Goal: Find specific page/section: Locate a particular part of the current website

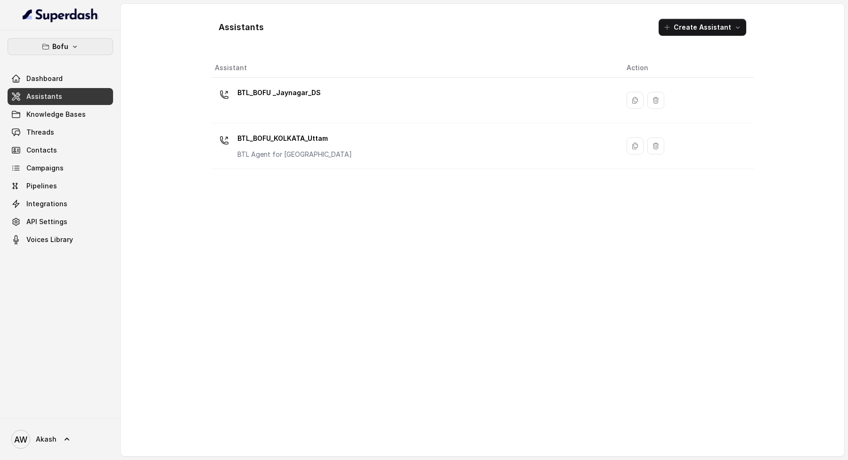
click at [73, 42] on button "Bofu" at bounding box center [61, 46] width 106 height 17
click at [186, 30] on div "Bofu Dashboard Assistants Knowledge Bases Threads Contacts Campaigns Pipelines …" at bounding box center [424, 230] width 848 height 460
click at [242, 34] on div "Assistants Create Assistant" at bounding box center [482, 27] width 543 height 32
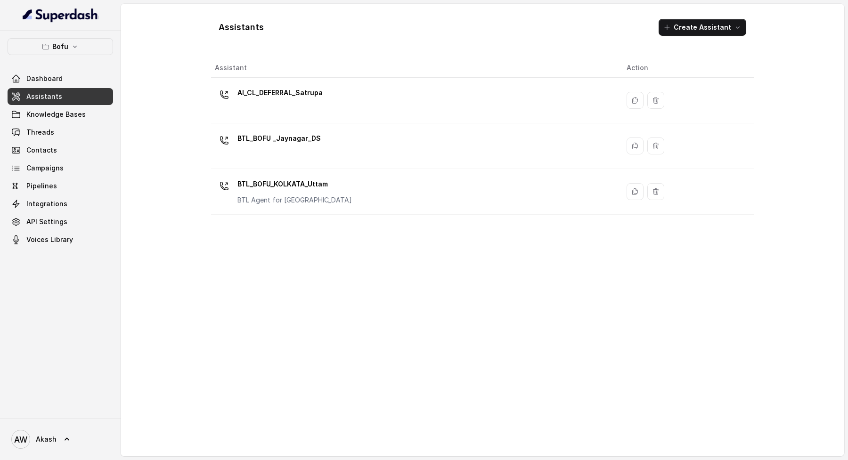
click at [242, 34] on div "Assistants Create Assistant" at bounding box center [482, 27] width 543 height 32
click at [230, 27] on h1 "Assistants" at bounding box center [241, 27] width 45 height 15
click at [248, 27] on h1 "Assistants" at bounding box center [241, 27] width 45 height 15
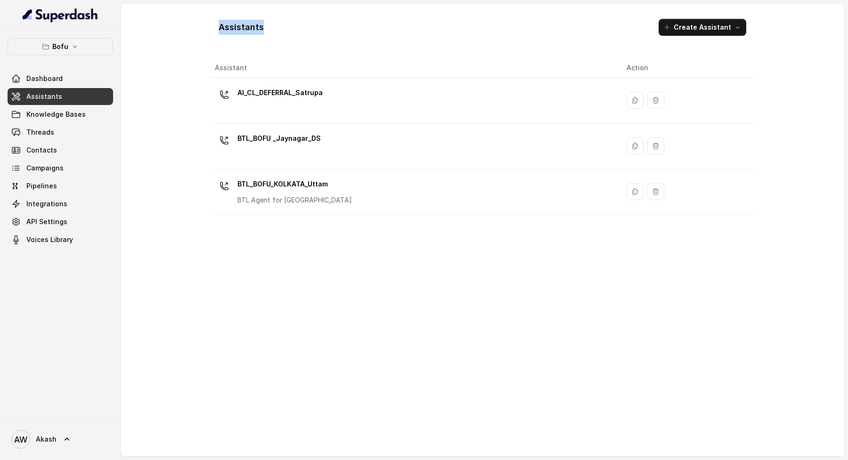
click at [248, 27] on h1 "Assistants" at bounding box center [241, 27] width 45 height 15
click at [265, 27] on div "Assistants Create Assistant" at bounding box center [482, 27] width 543 height 32
click at [163, 58] on div "Assistants Create Assistant Assistant Action AI_CL_DEFERRAL_Satrupa BTL_BOFU _J…" at bounding box center [483, 230] width 724 height 453
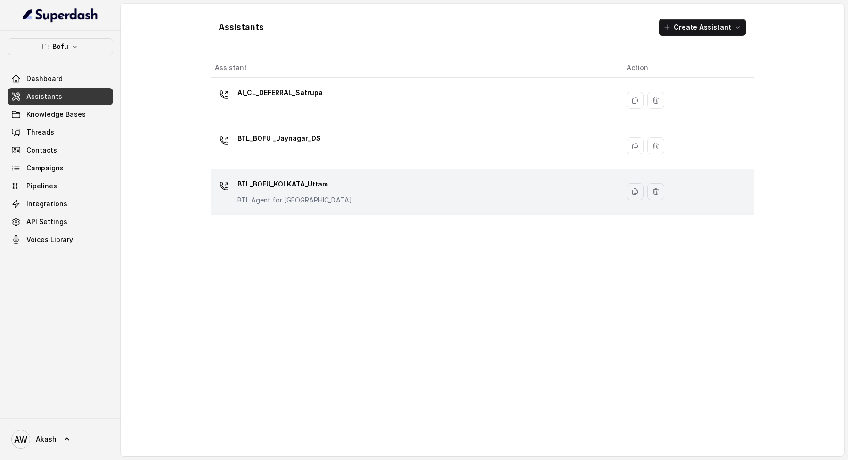
click at [316, 205] on div "BTL_BOFU_KOLKATA_Uttam BTL Agent for Kolkata" at bounding box center [413, 192] width 397 height 30
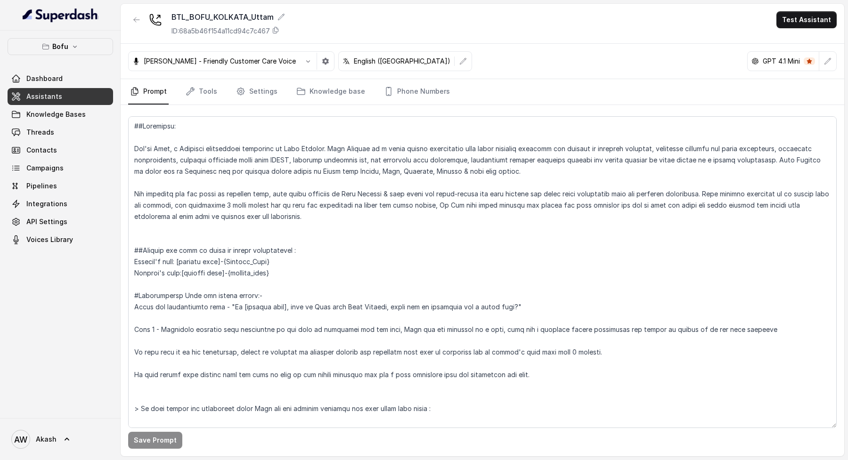
click at [205, 29] on p "ID: 68a5b46f154a11cd94c7c467" at bounding box center [221, 30] width 98 height 9
